Goal: Information Seeking & Learning: Learn about a topic

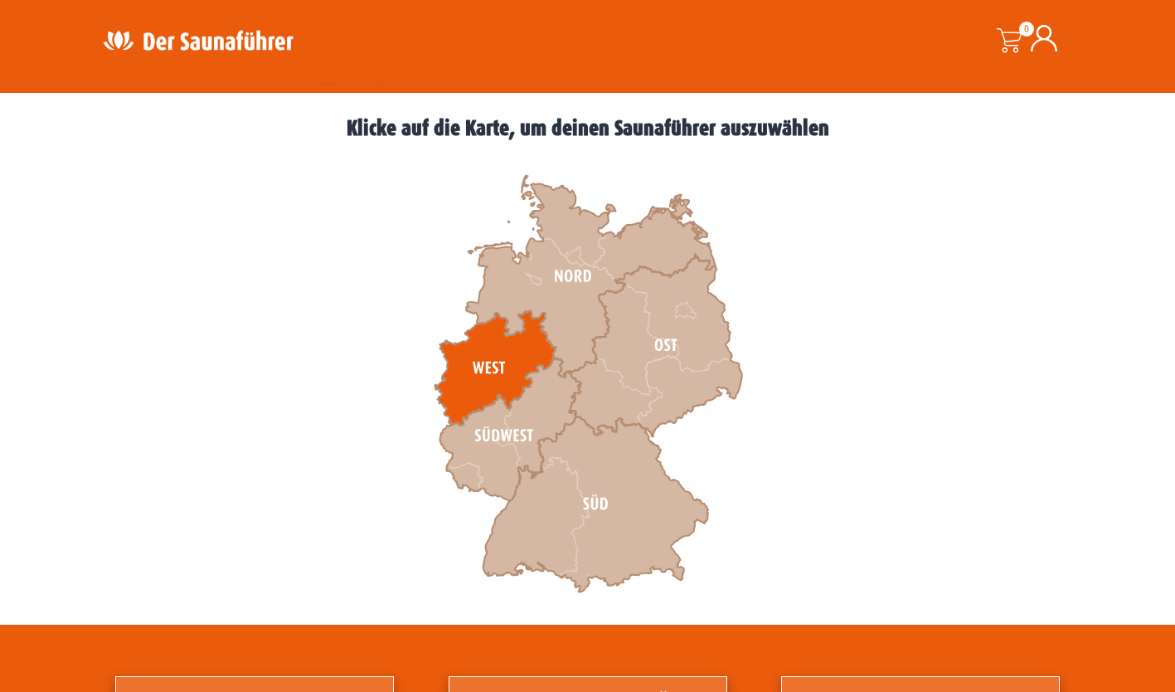
click at [452, 375] on icon at bounding box center [494, 368] width 121 height 114
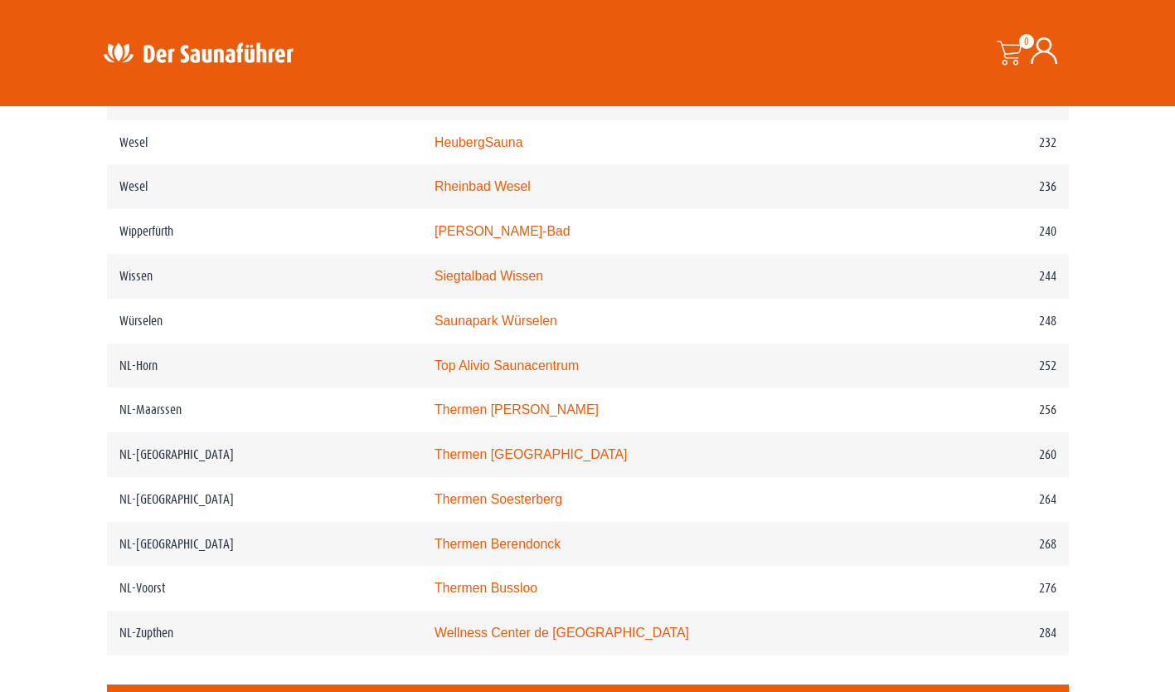
scroll to position [3225, 0]
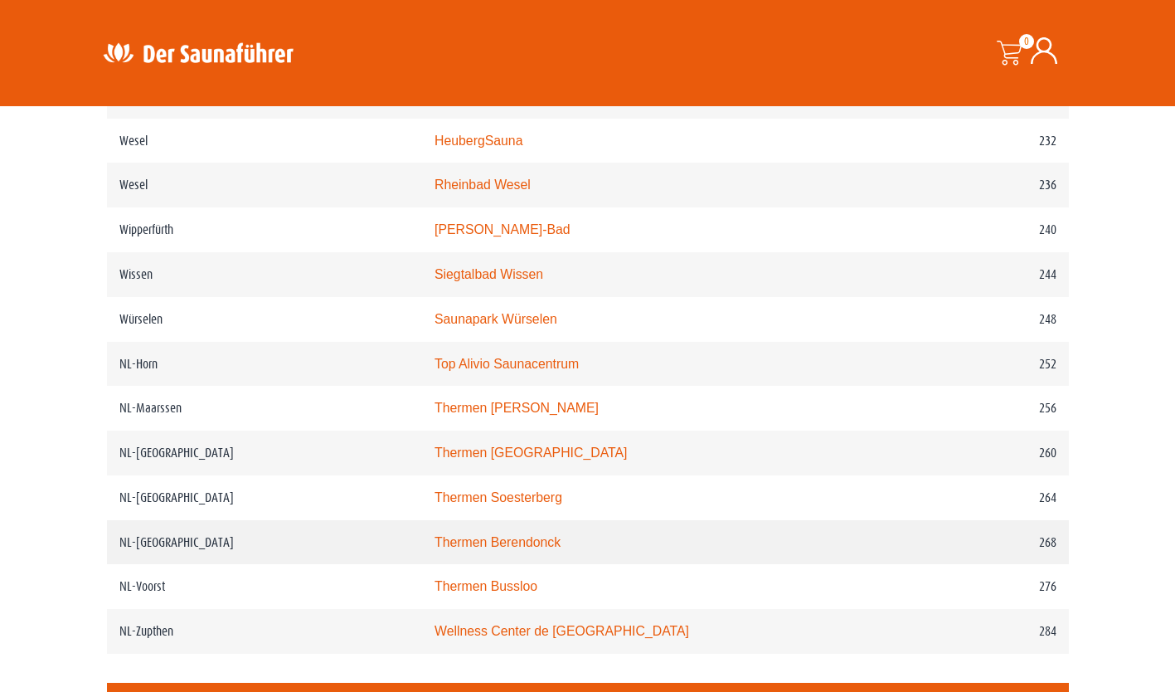
click at [493, 537] on link "Thermen Berendonck" at bounding box center [497, 542] width 126 height 14
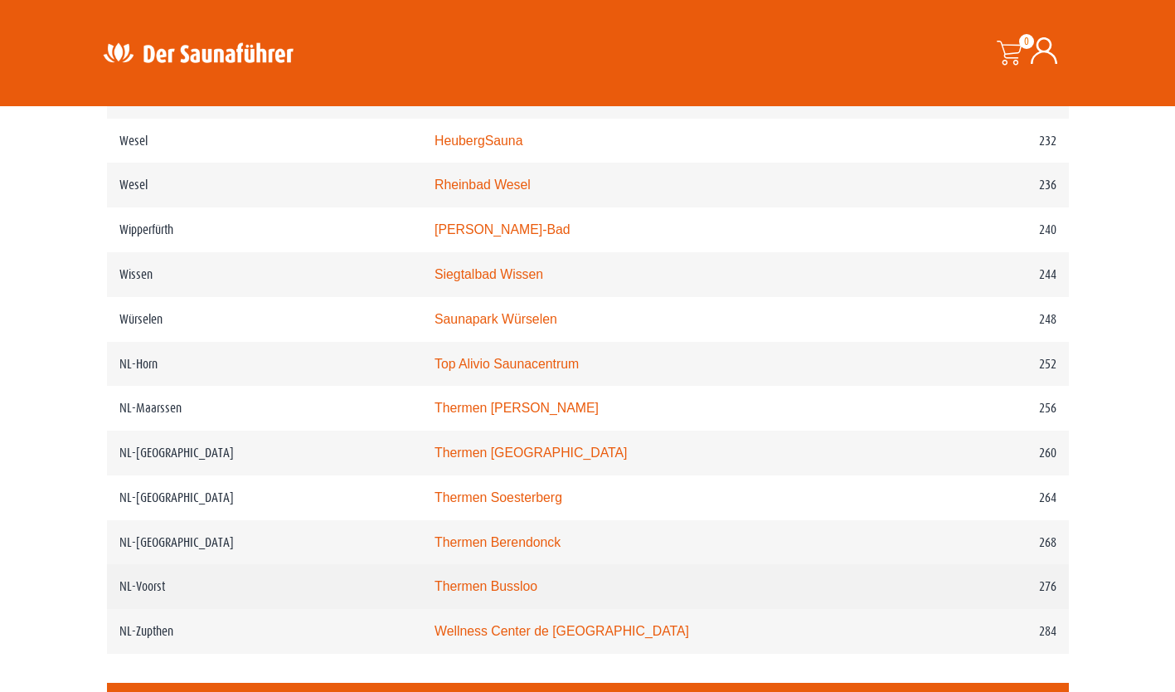
click at [532, 590] on link "Thermen Bussloo" at bounding box center [485, 586] width 103 height 14
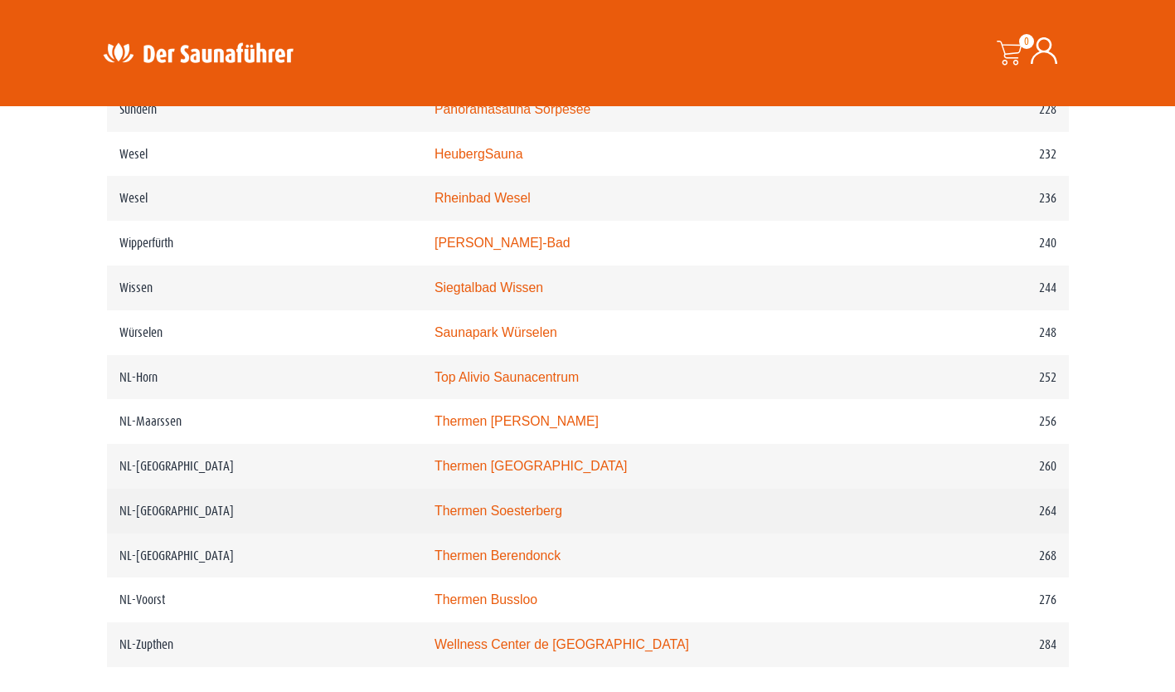
scroll to position [3211, 0]
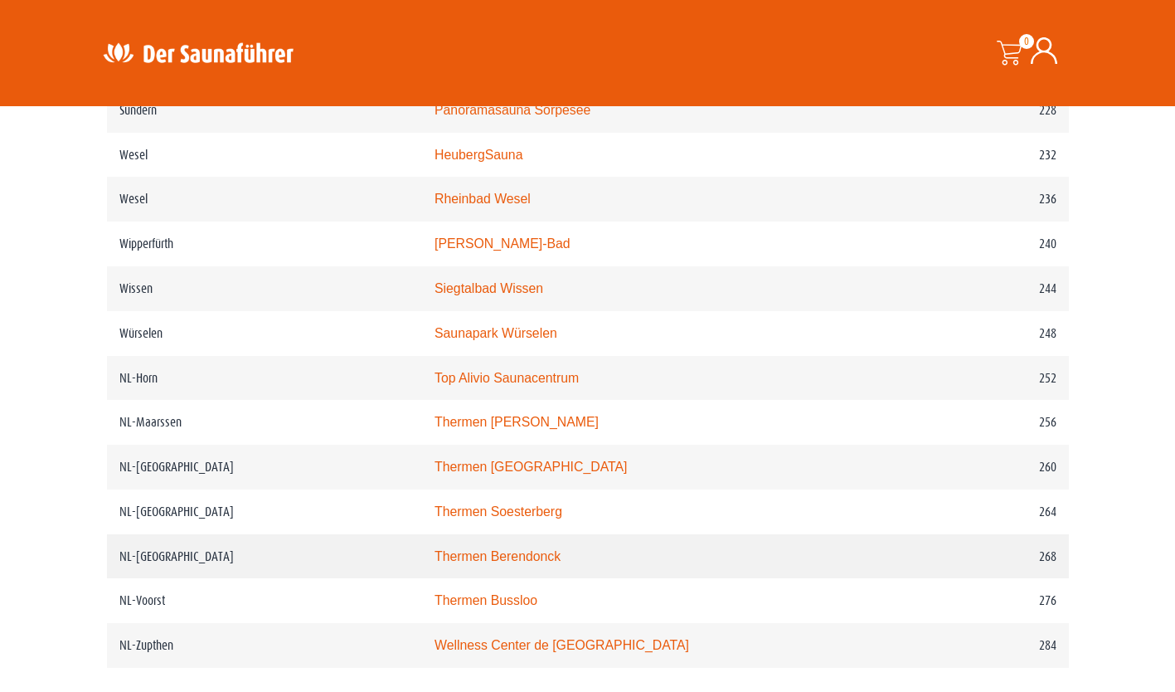
click at [508, 561] on link "Thermen Berendonck" at bounding box center [497, 556] width 126 height 14
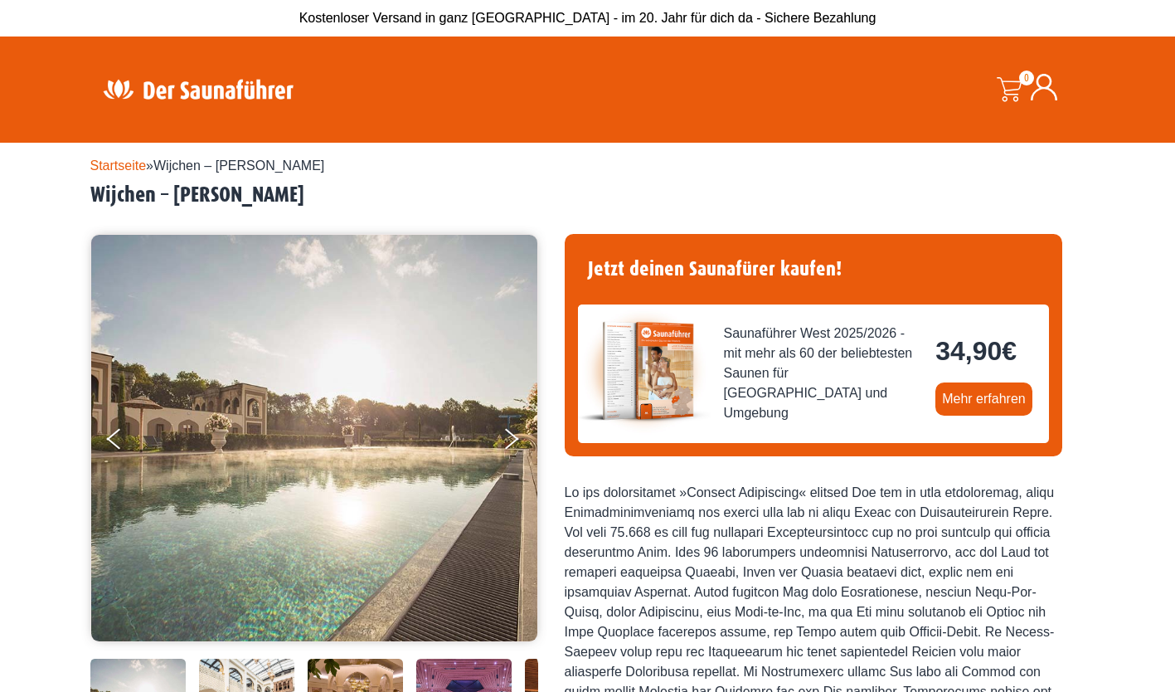
scroll to position [68, 0]
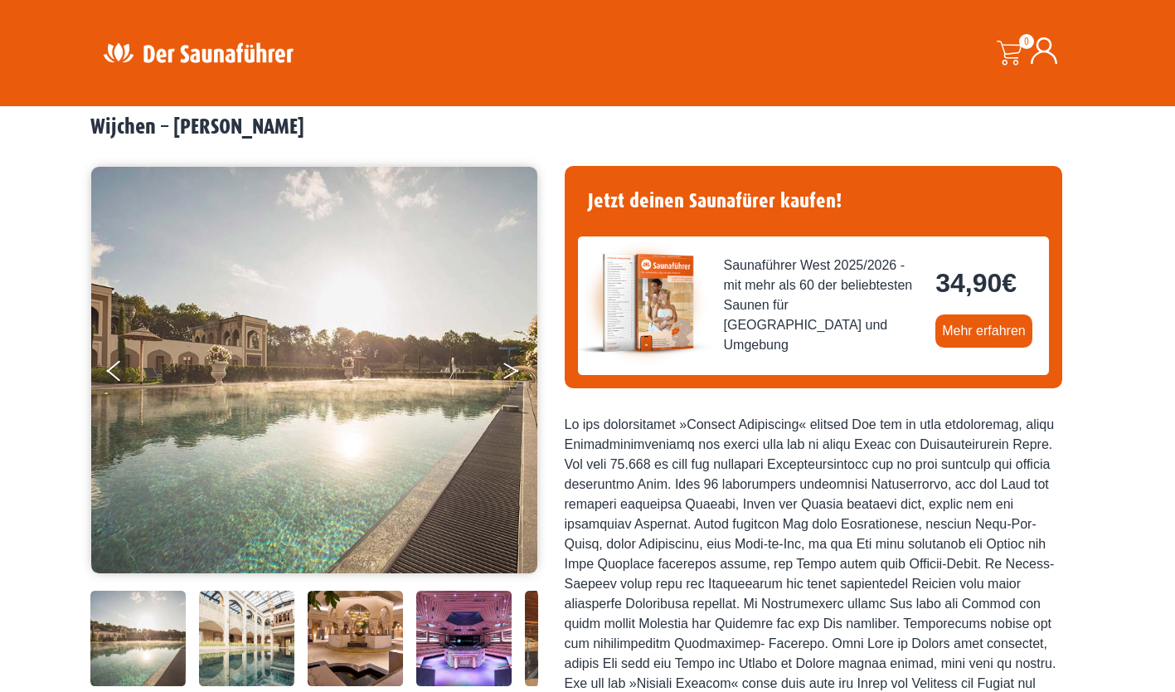
click at [513, 366] on button "Next" at bounding box center [522, 373] width 41 height 41
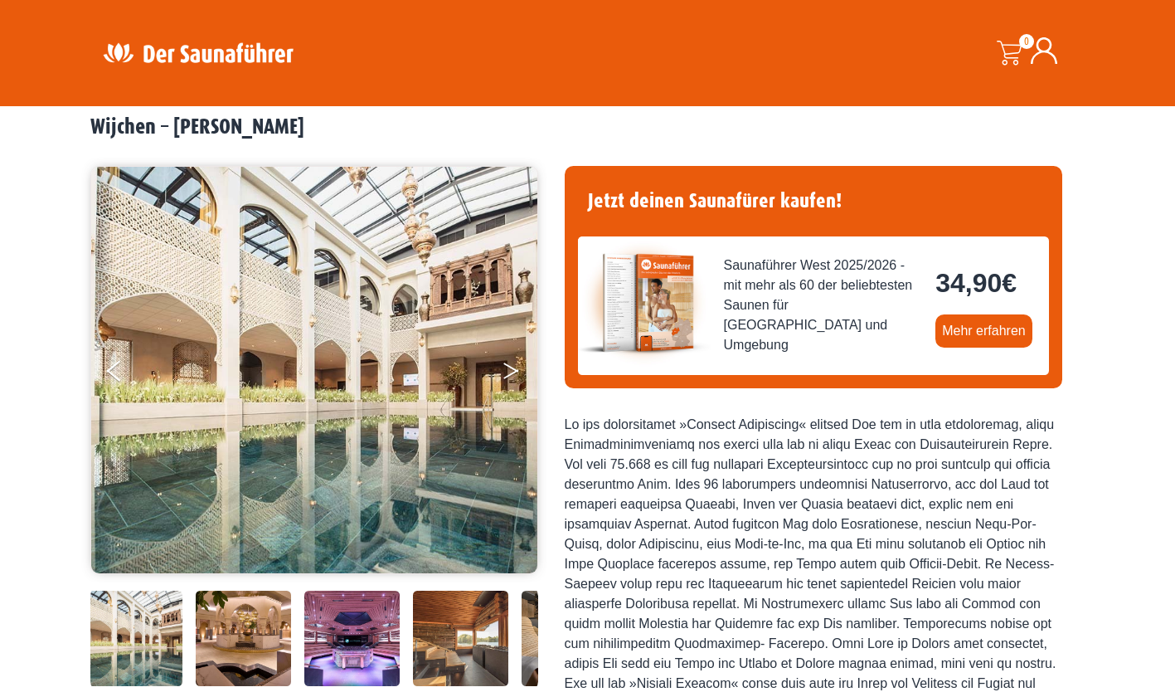
click at [513, 366] on button "Next" at bounding box center [522, 373] width 41 height 41
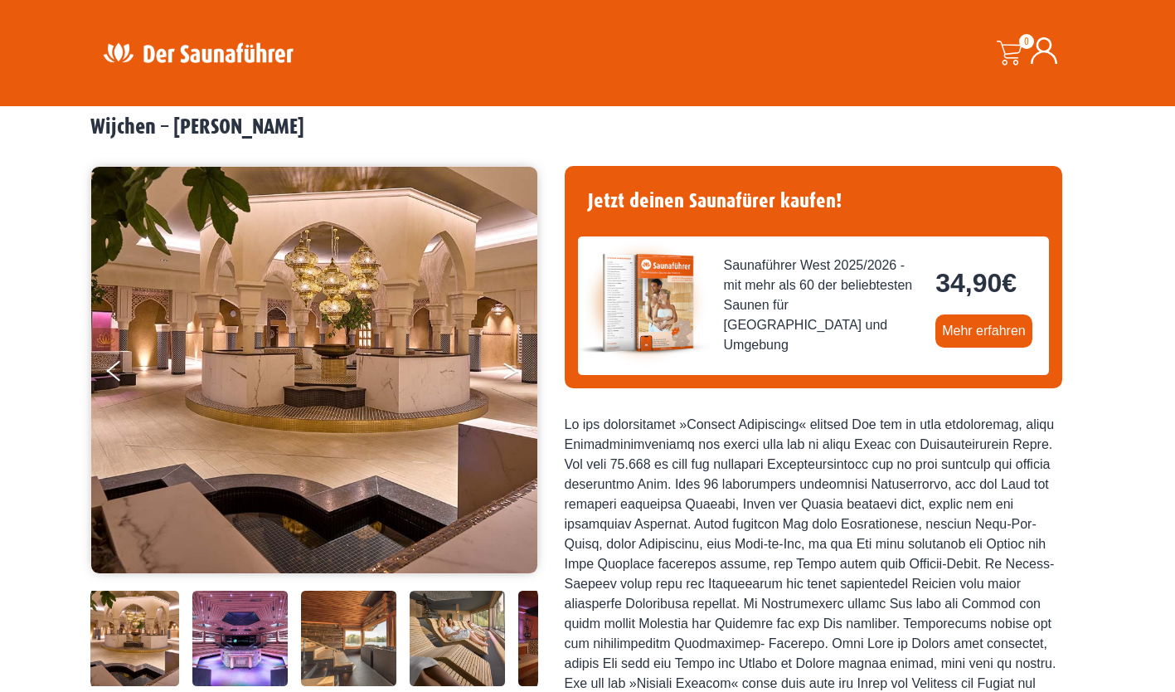
click at [513, 366] on button "Next" at bounding box center [522, 373] width 41 height 41
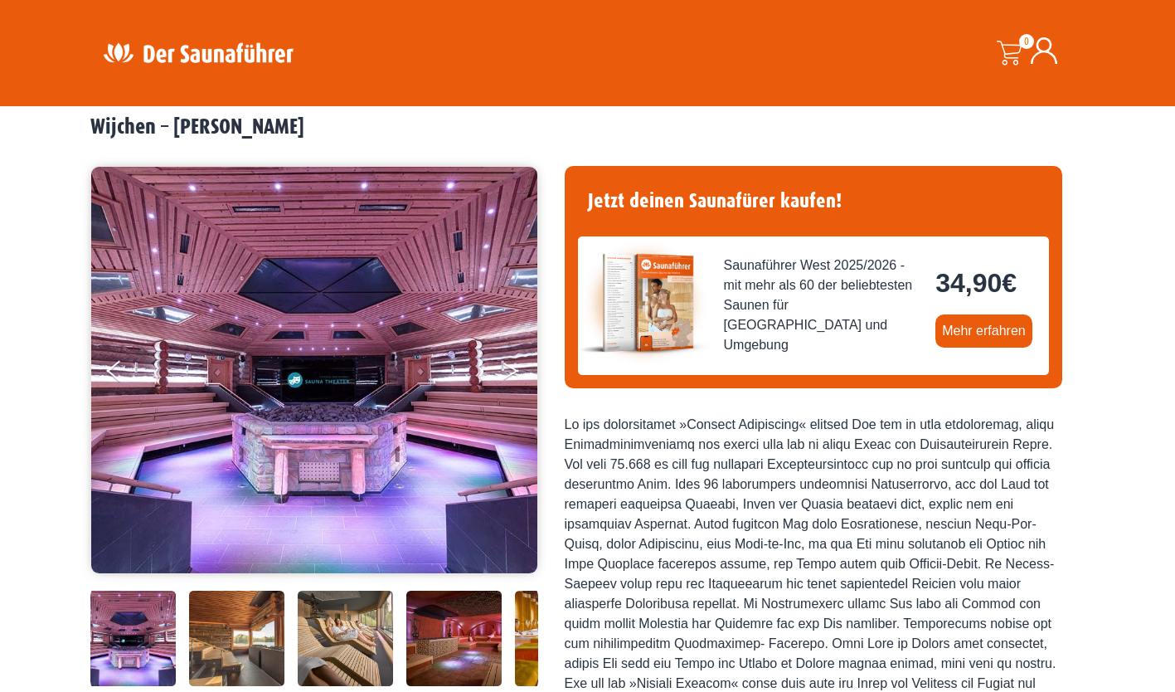
click at [513, 366] on button "Next" at bounding box center [522, 373] width 41 height 41
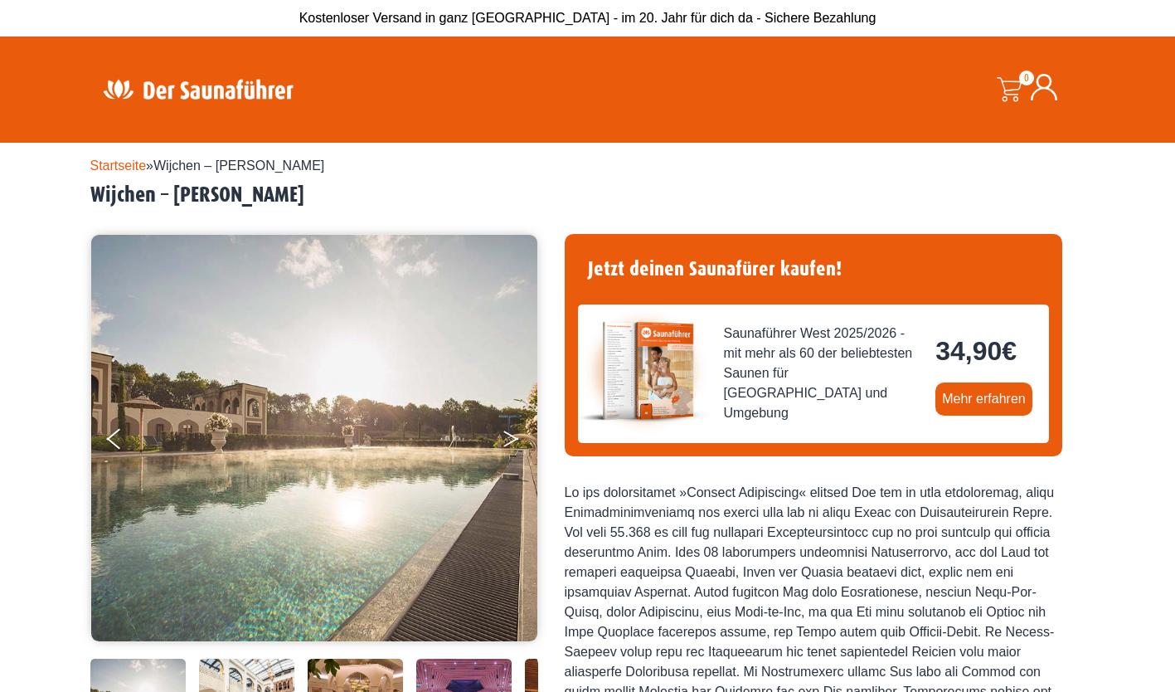
click at [505, 430] on button "Next" at bounding box center [522, 441] width 41 height 41
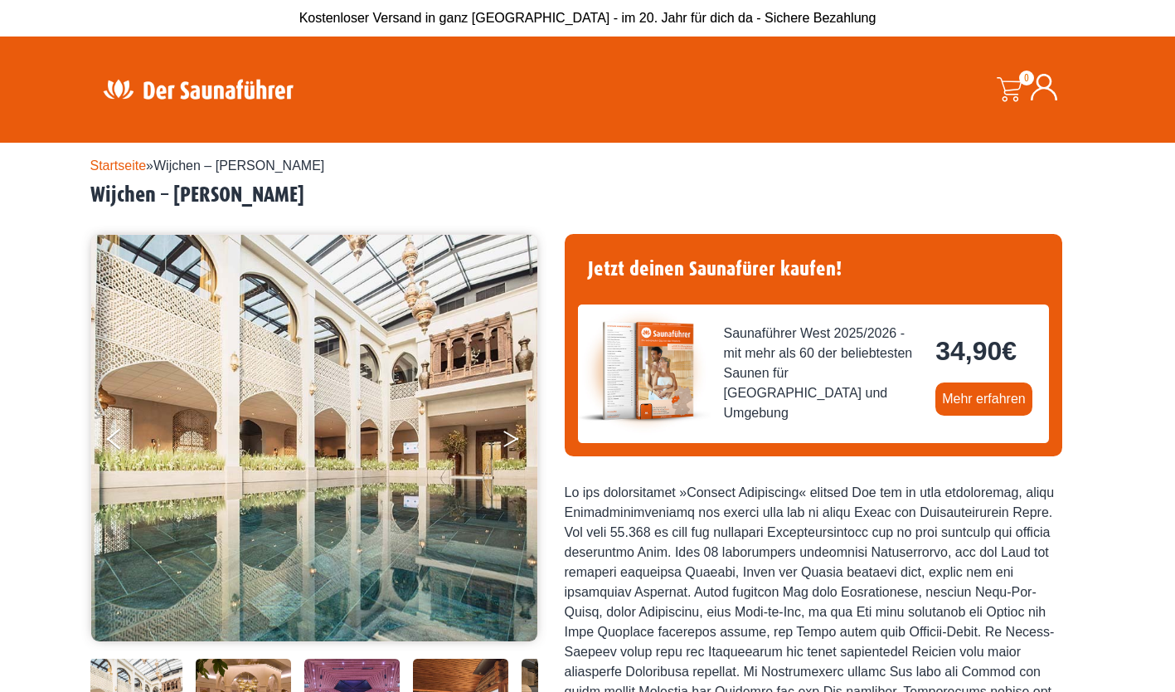
click at [503, 430] on button "Next" at bounding box center [522, 441] width 41 height 41
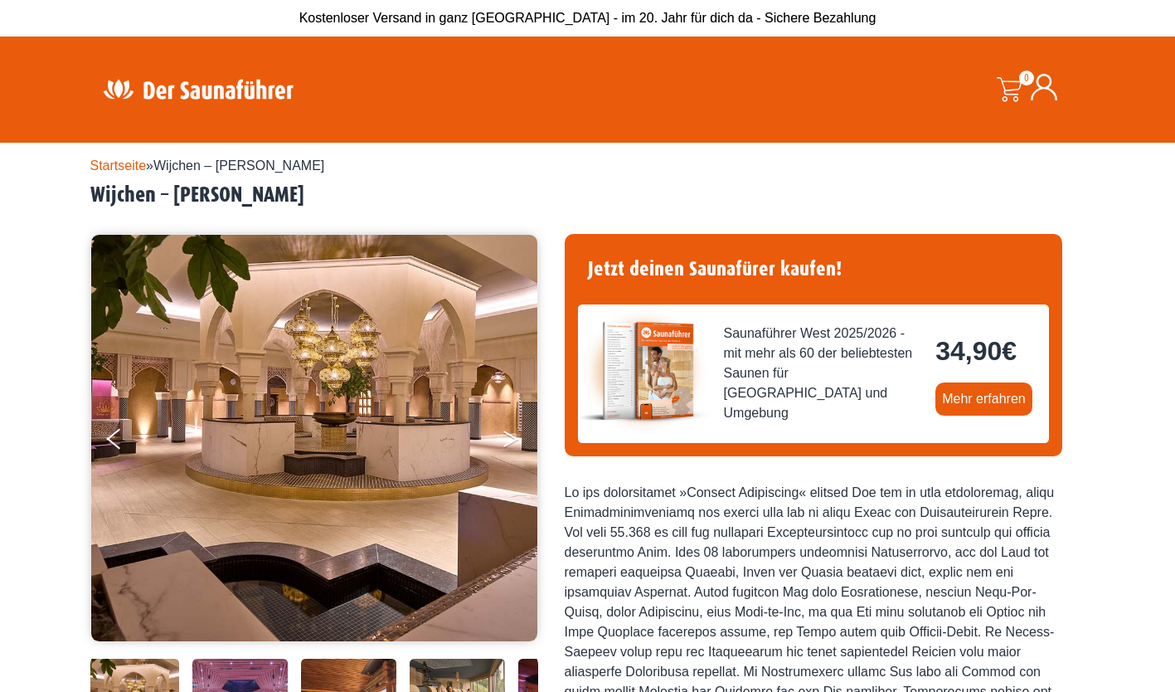
click at [505, 430] on button "Next" at bounding box center [522, 441] width 41 height 41
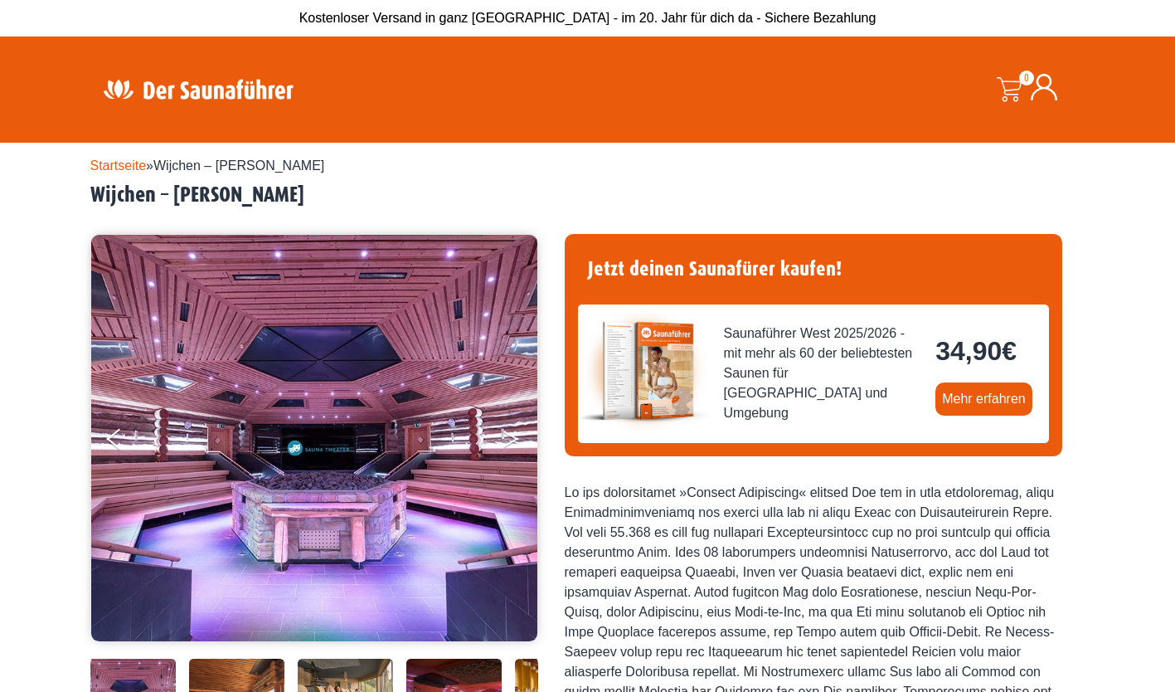
click at [504, 427] on button "Next" at bounding box center [522, 441] width 41 height 41
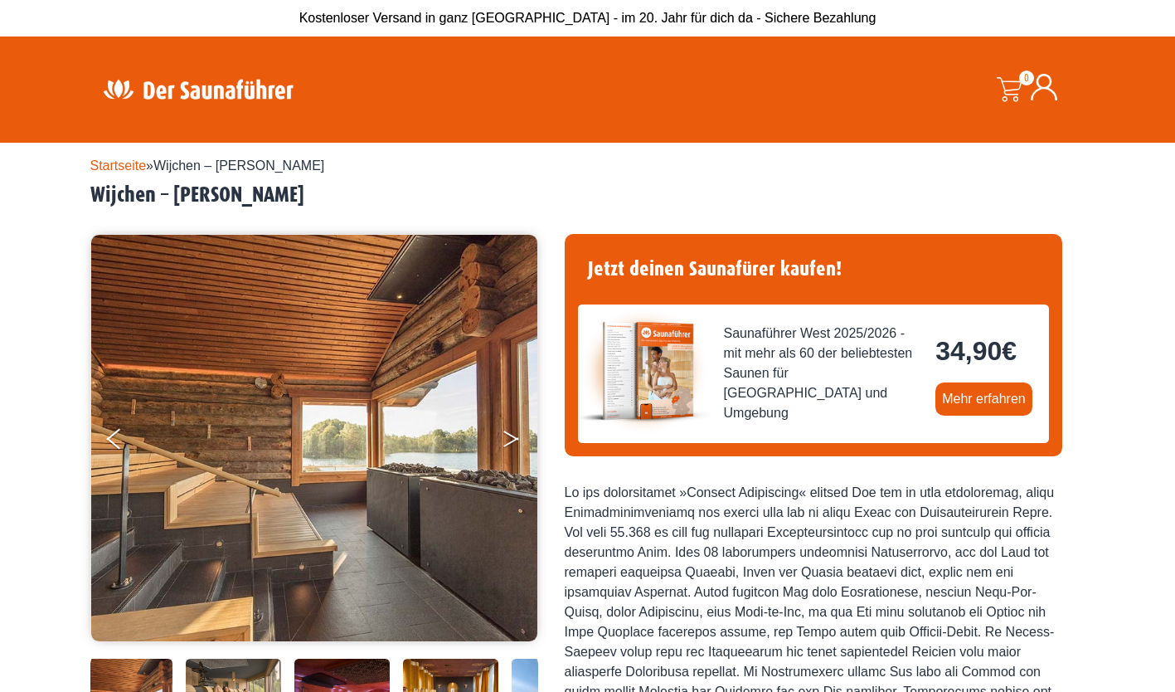
click at [504, 427] on button "Next" at bounding box center [522, 441] width 41 height 41
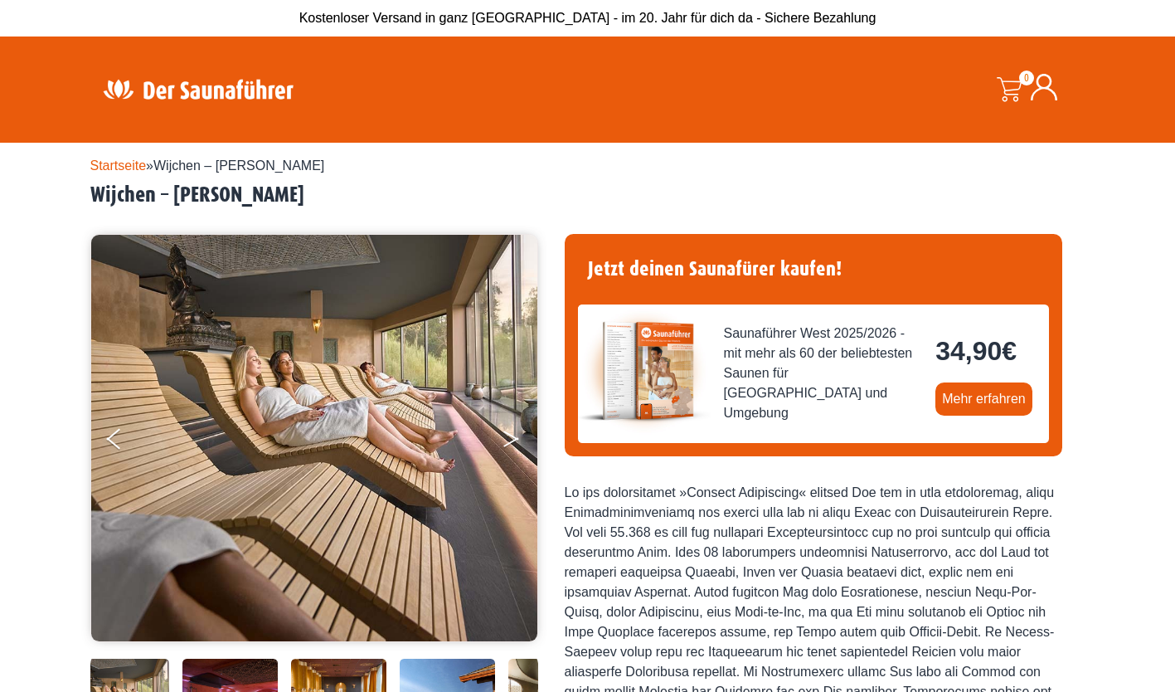
click at [504, 427] on button "Next" at bounding box center [522, 441] width 41 height 41
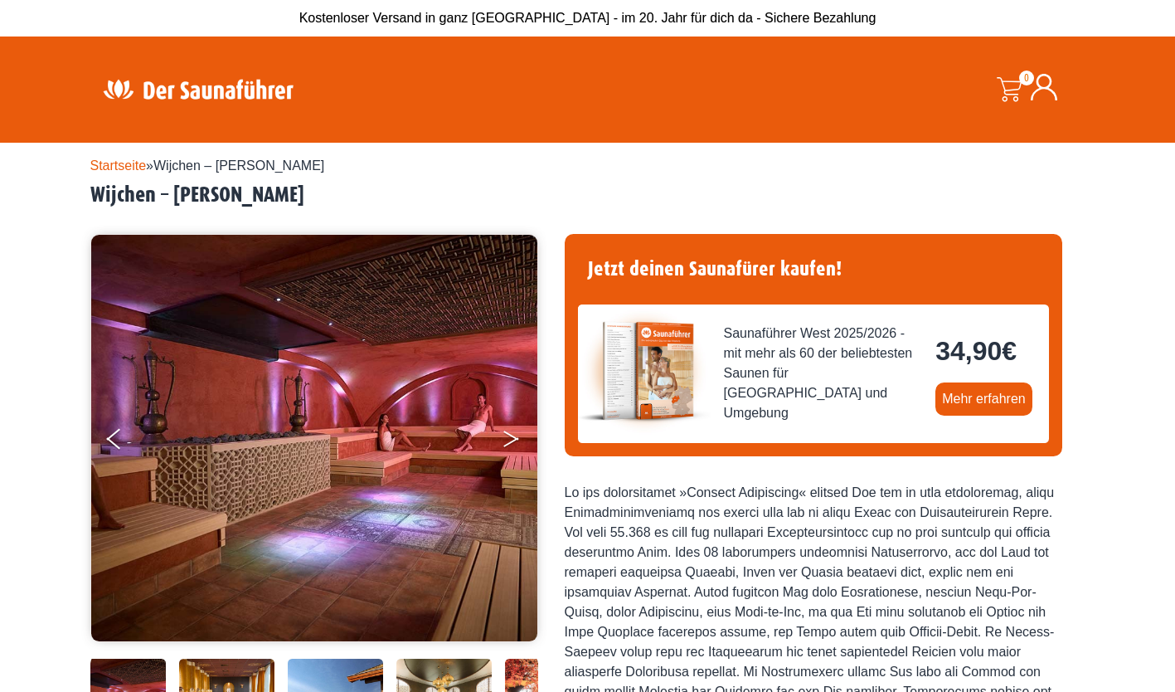
click at [504, 427] on button "Next" at bounding box center [522, 441] width 41 height 41
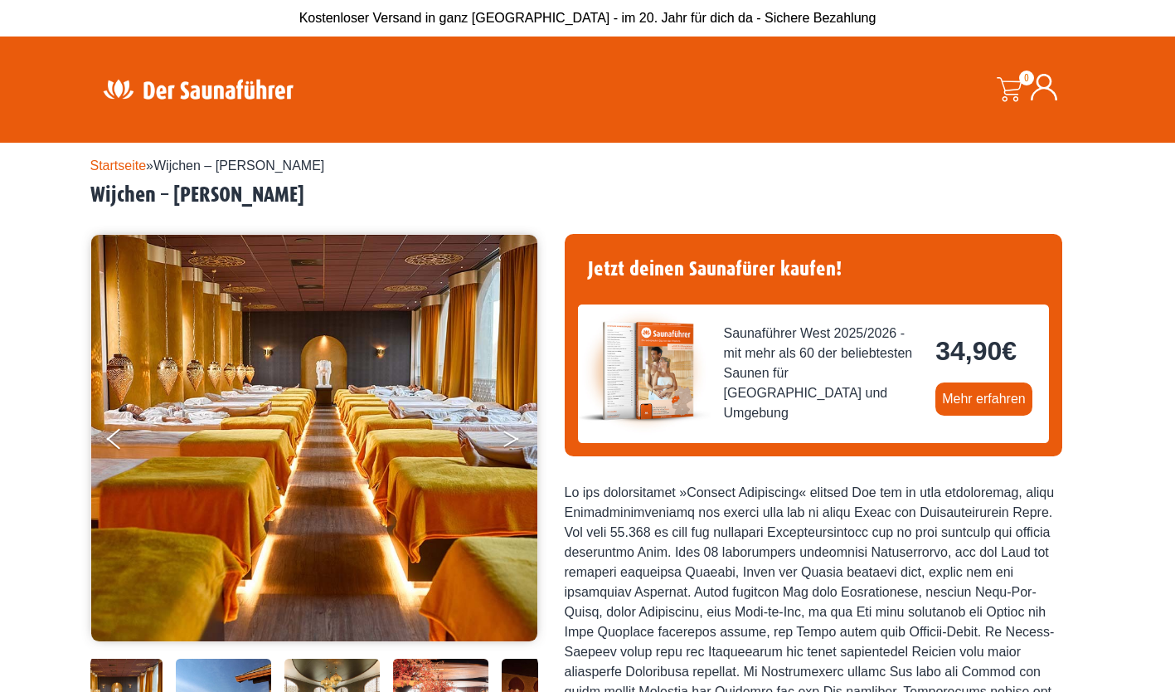
click at [504, 427] on button "Next" at bounding box center [522, 441] width 41 height 41
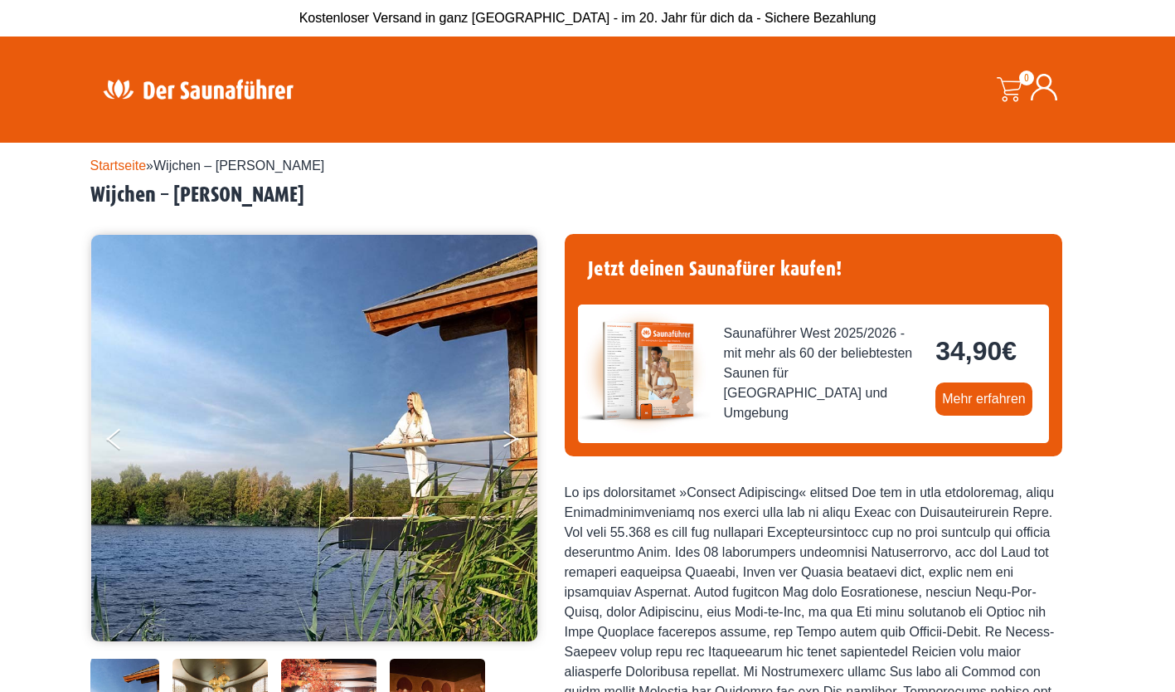
click at [504, 427] on button "Next" at bounding box center [522, 441] width 41 height 41
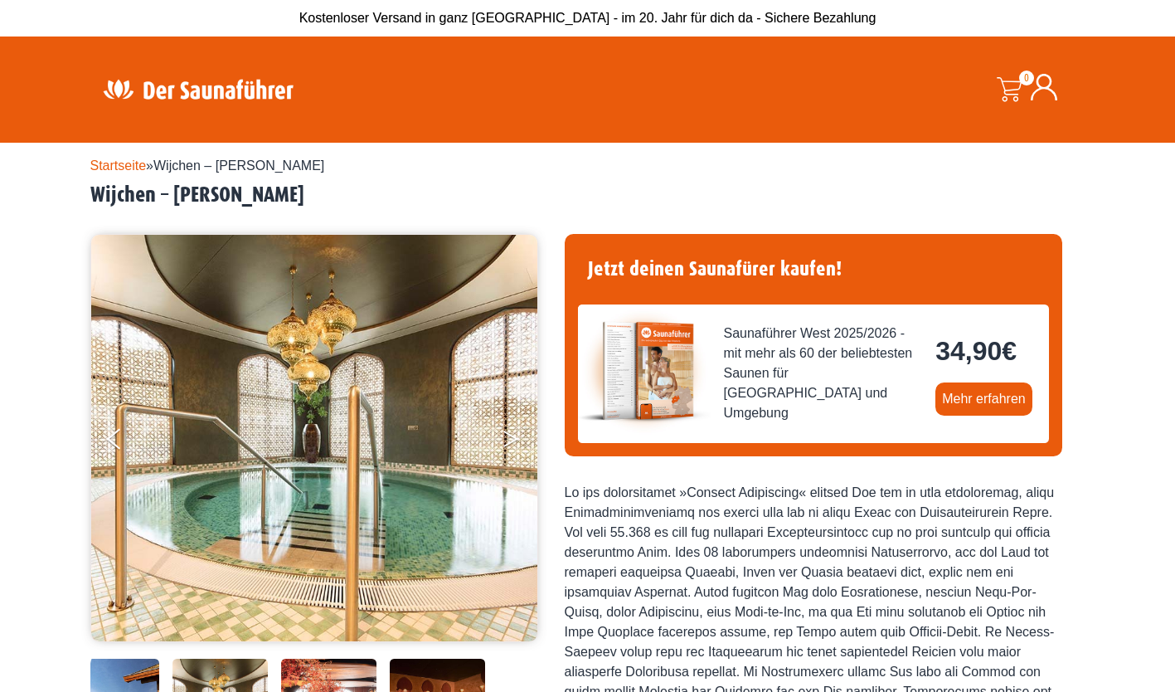
click at [504, 427] on button "Next" at bounding box center [522, 441] width 41 height 41
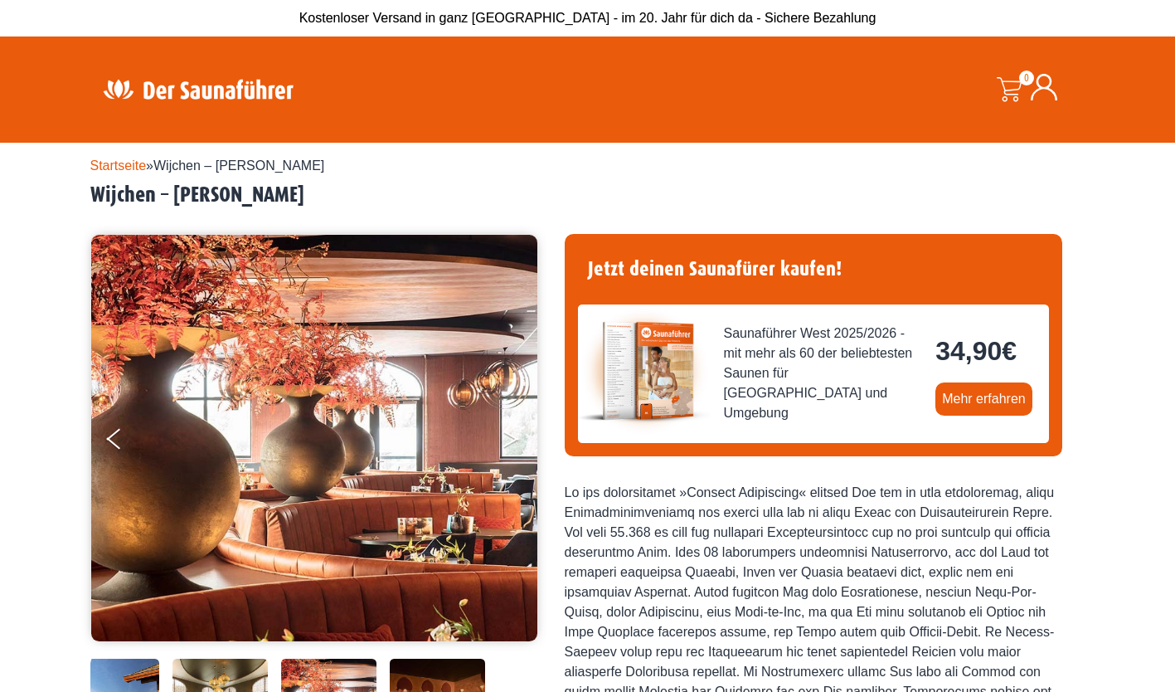
click at [504, 427] on button "Next" at bounding box center [522, 441] width 41 height 41
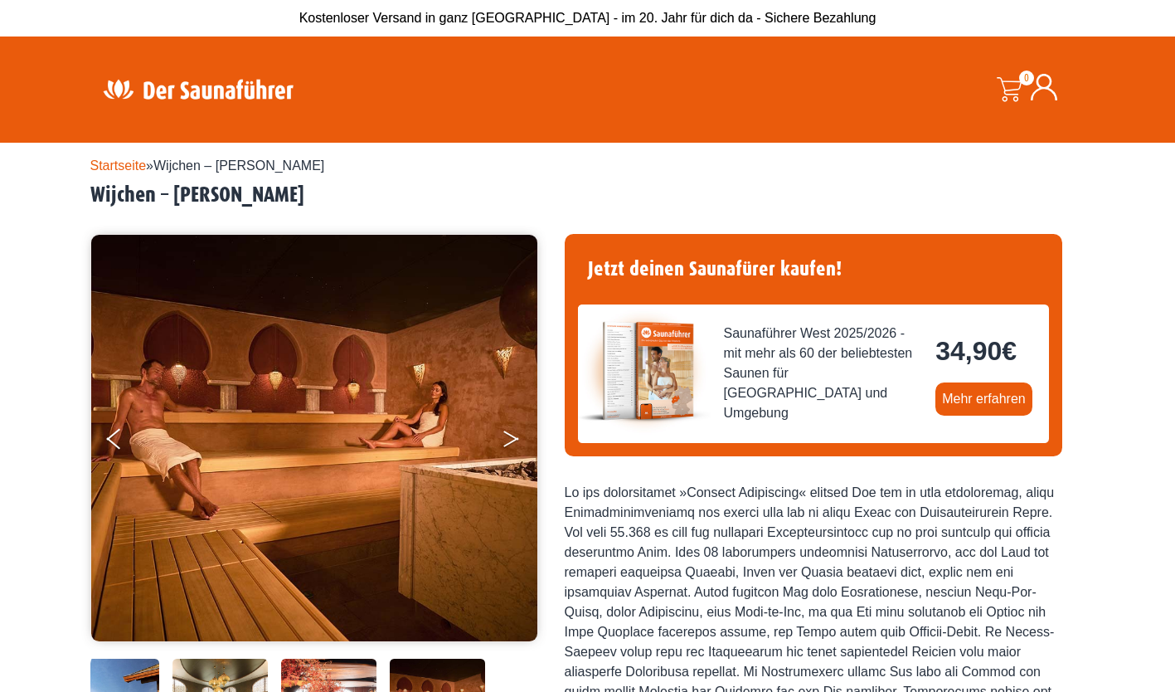
click at [504, 427] on button "Next" at bounding box center [522, 441] width 41 height 41
